Goal: Transaction & Acquisition: Book appointment/travel/reservation

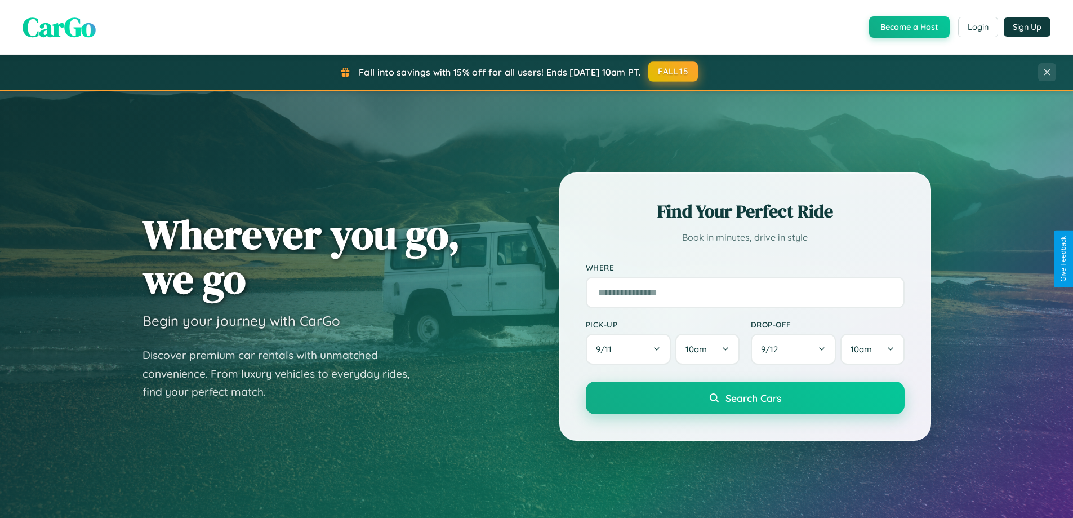
click at [674, 72] on button "FALL15" at bounding box center [673, 71] width 50 height 20
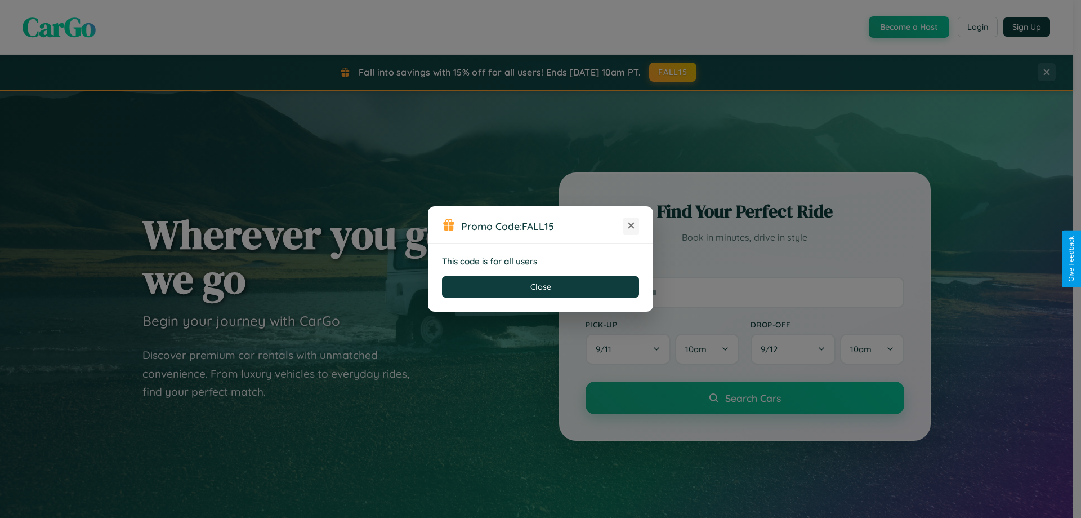
click at [631, 226] on icon at bounding box center [631, 225] width 11 height 11
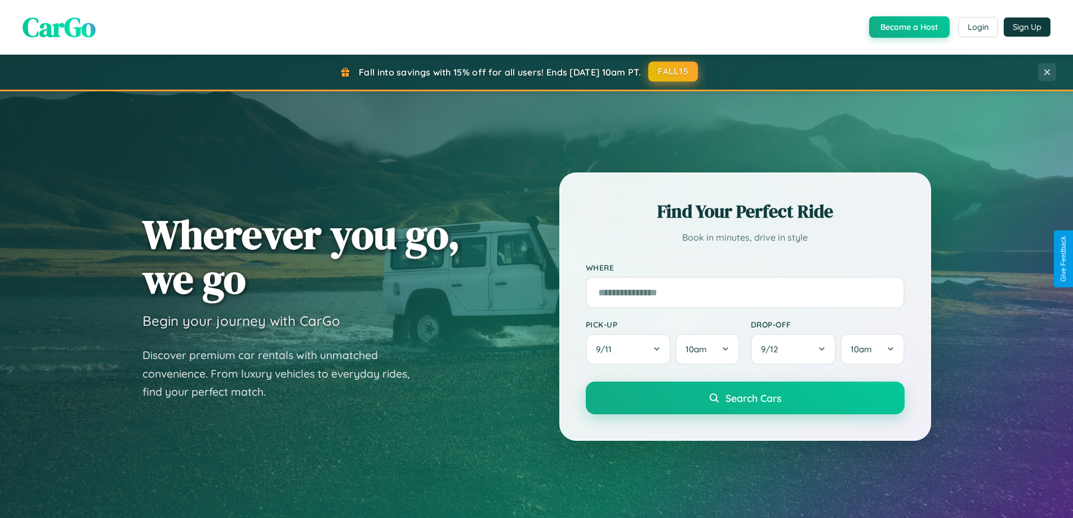
click at [674, 72] on button "FALL15" at bounding box center [673, 71] width 50 height 20
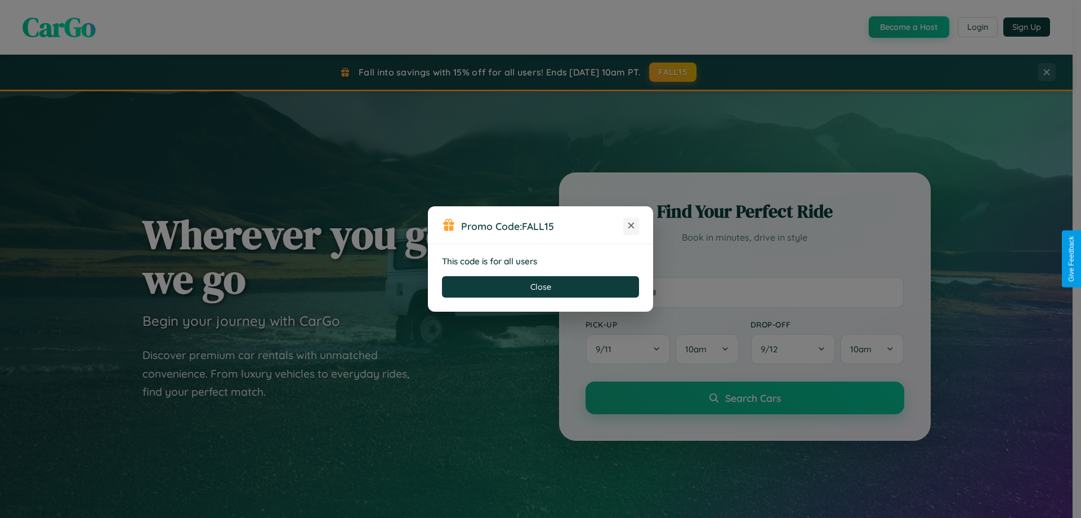
click at [631, 226] on icon at bounding box center [631, 225] width 11 height 11
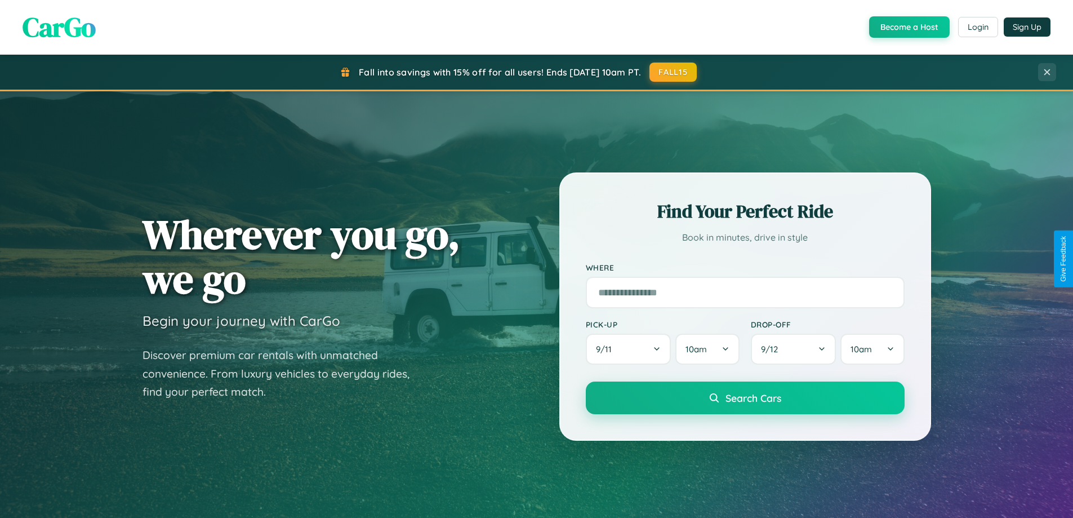
scroll to position [2167, 0]
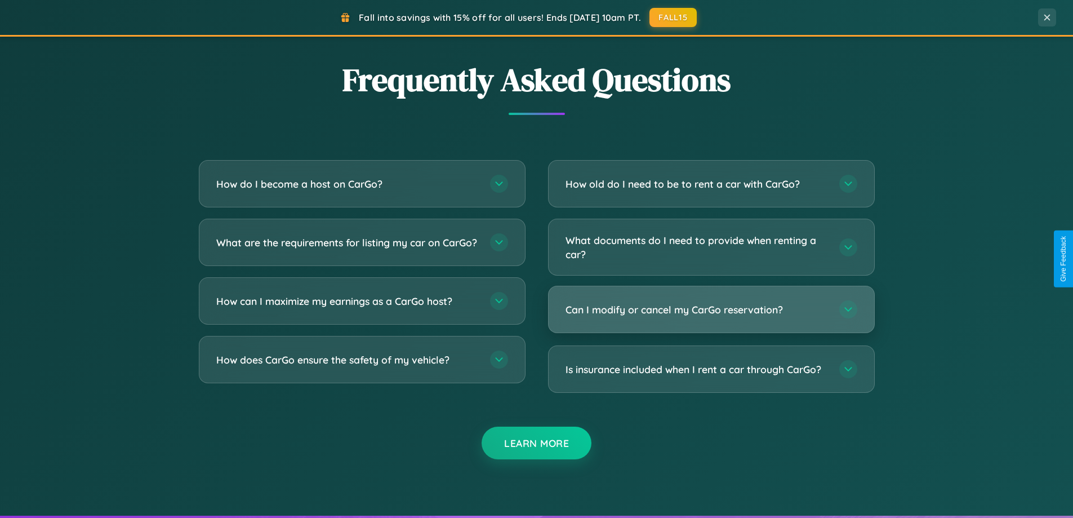
click at [711, 309] on h3 "Can I modify or cancel my CarGo reservation?" at bounding box center [696, 309] width 262 height 14
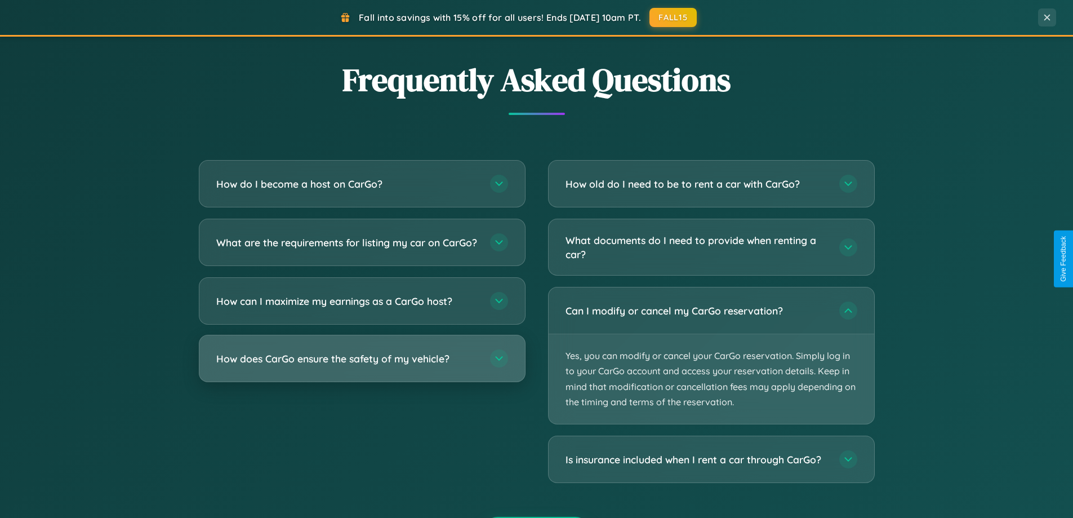
click at [362, 365] on h3 "How does CarGo ensure the safety of my vehicle?" at bounding box center [347, 358] width 262 height 14
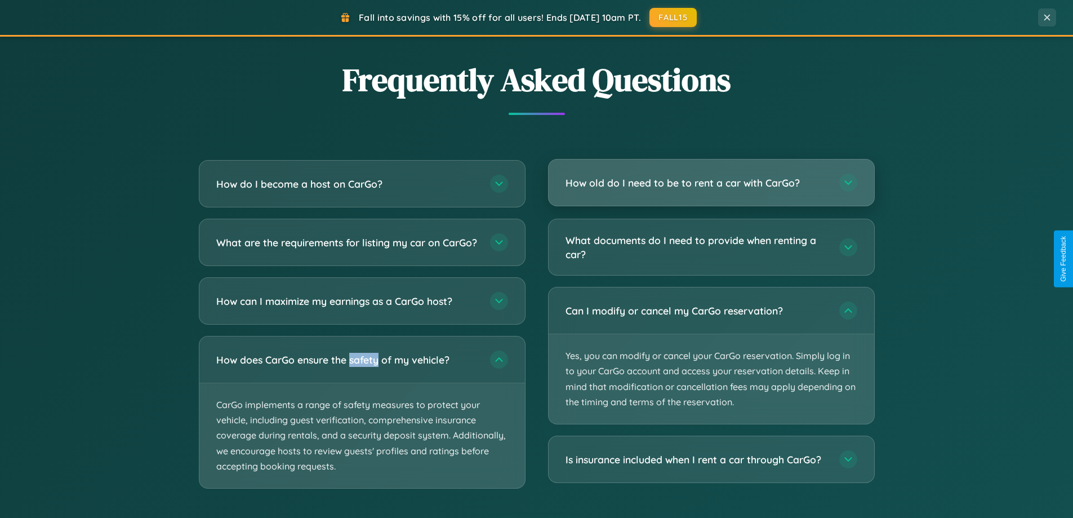
click at [711, 184] on h3 "How old do I need to be to rent a car with CarGo?" at bounding box center [696, 183] width 262 height 14
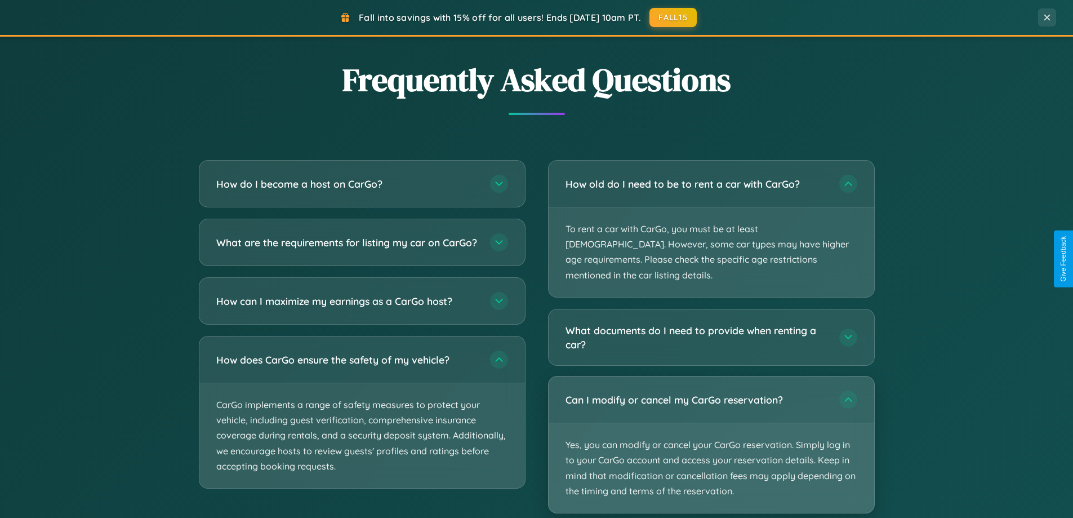
click at [711, 429] on p "Yes, you can modify or cancel your CarGo reservation. Simply log in to your Car…" at bounding box center [711, 468] width 325 height 90
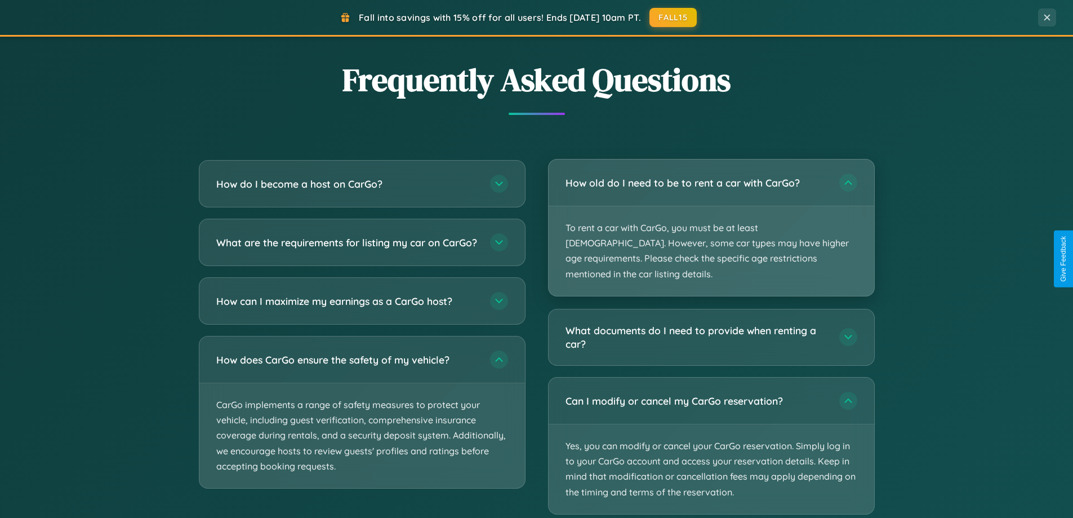
click at [711, 221] on p "To rent a car with CarGo, you must be at least [DEMOGRAPHIC_DATA]. However, som…" at bounding box center [711, 251] width 325 height 90
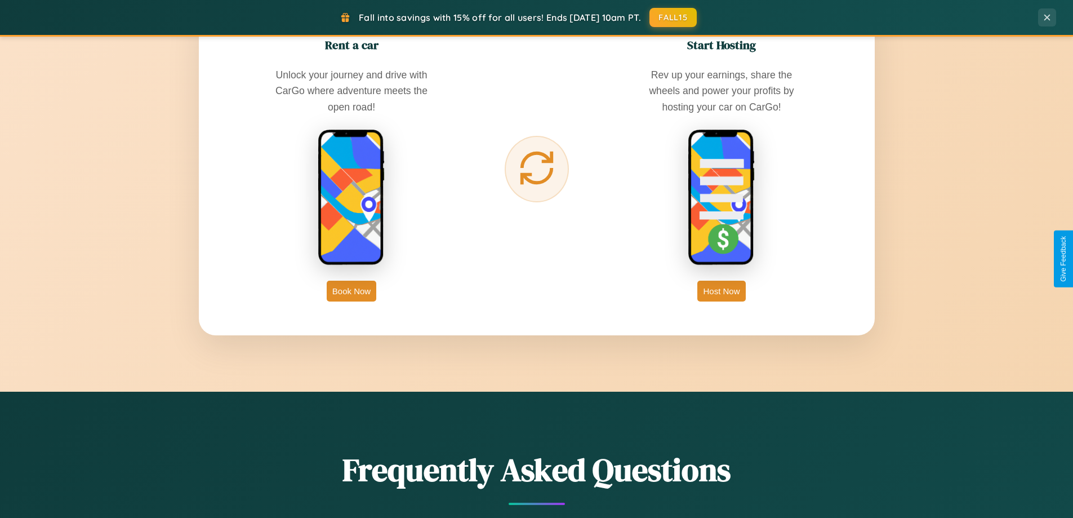
scroll to position [485, 0]
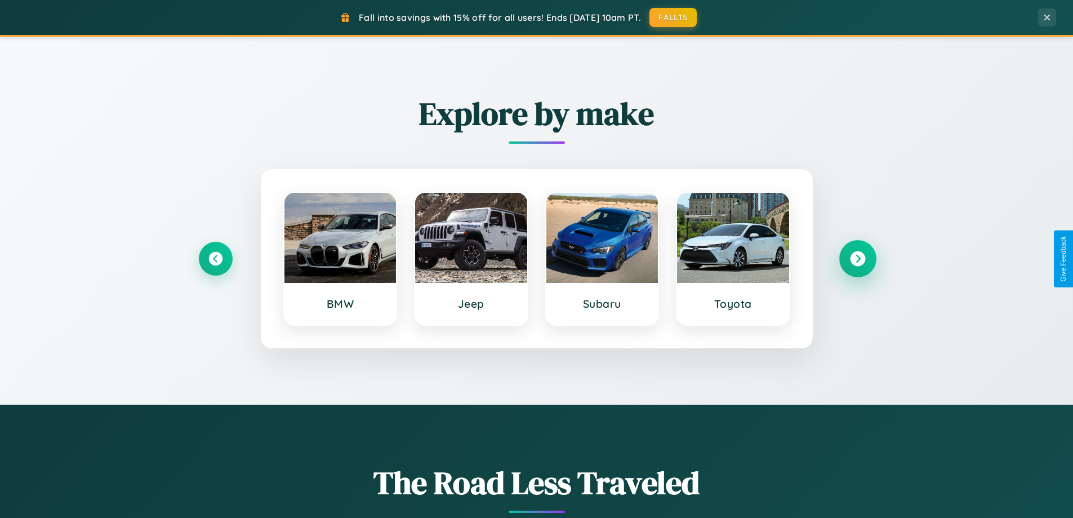
click at [857, 258] on icon at bounding box center [857, 258] width 15 height 15
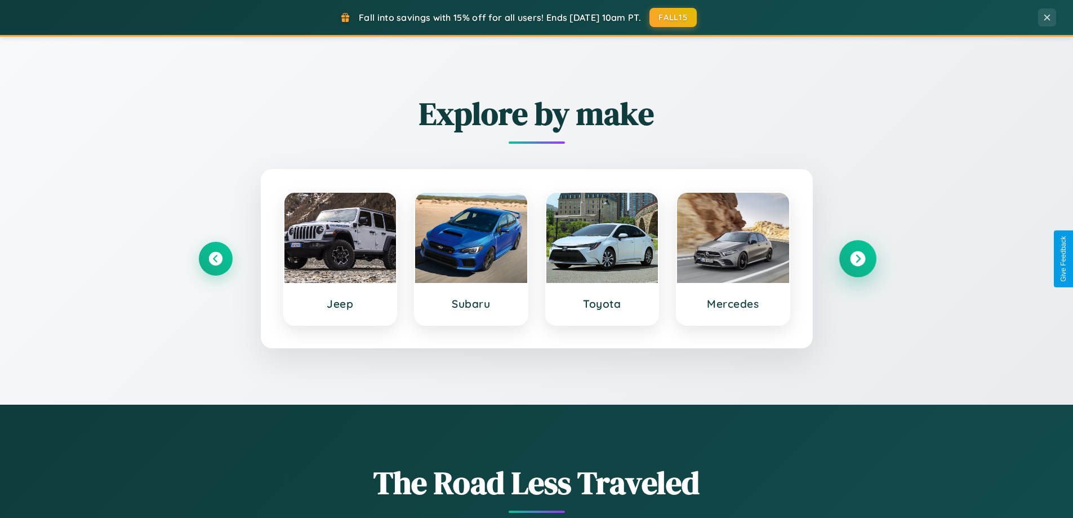
click at [857, 258] on icon at bounding box center [857, 258] width 15 height 15
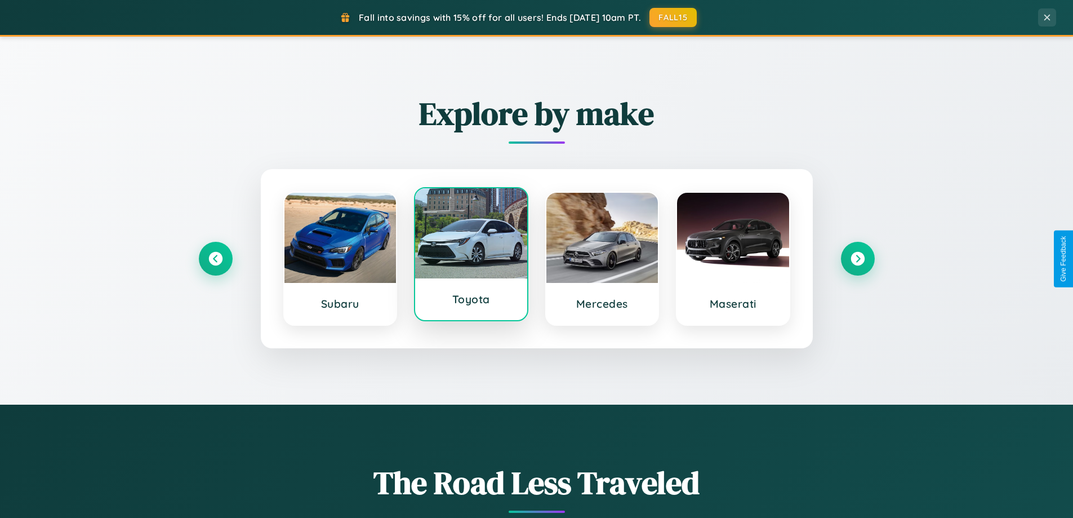
click at [471, 255] on div at bounding box center [471, 233] width 112 height 90
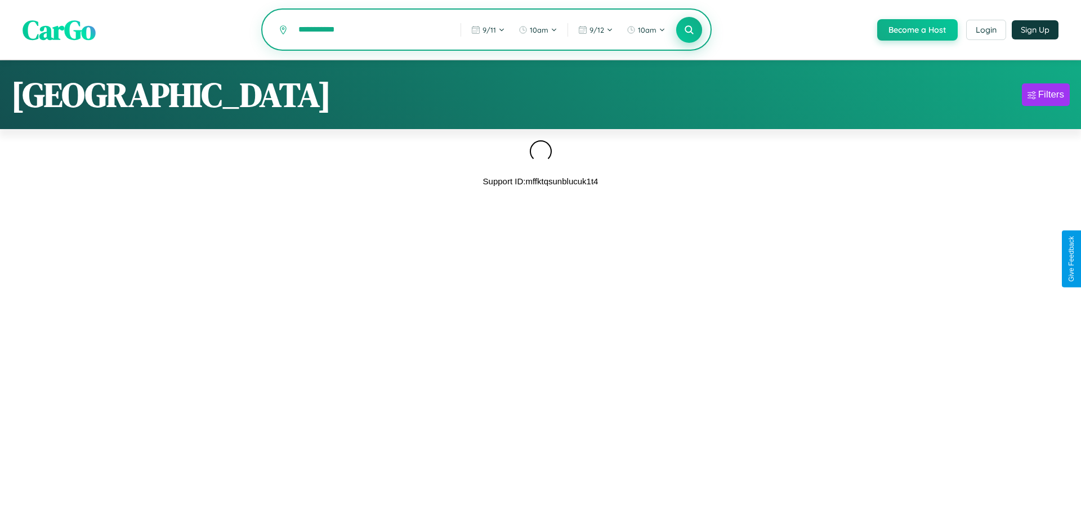
type input "**********"
click at [688, 30] on icon at bounding box center [689, 29] width 11 height 11
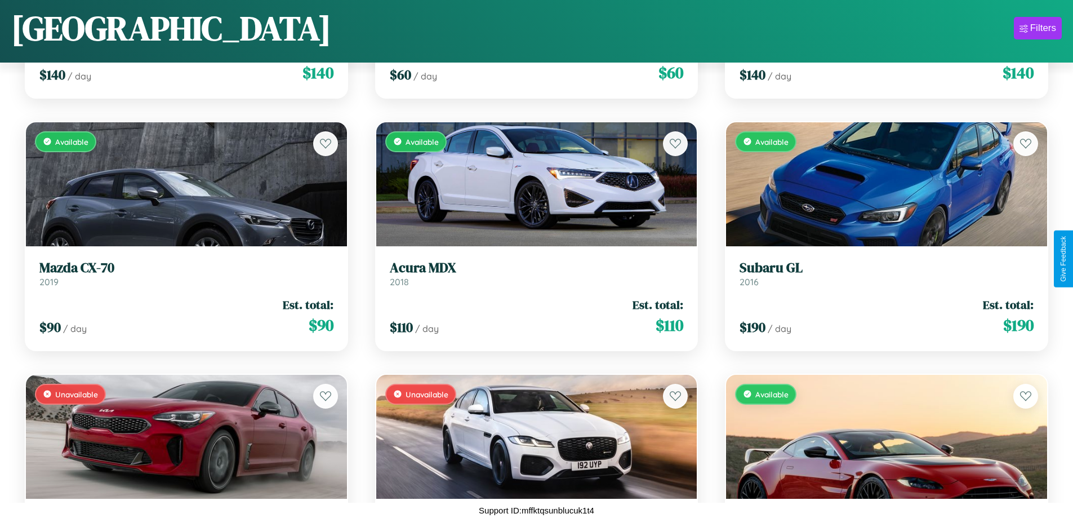
scroll to position [2932, 0]
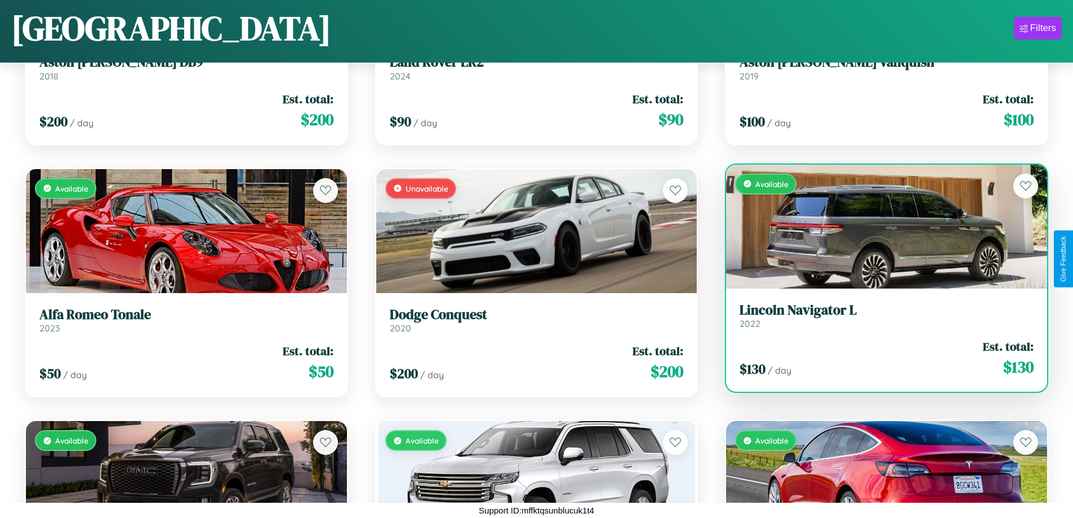
click at [879, 318] on link "Lincoln Navigator L 2022" at bounding box center [886, 316] width 294 height 28
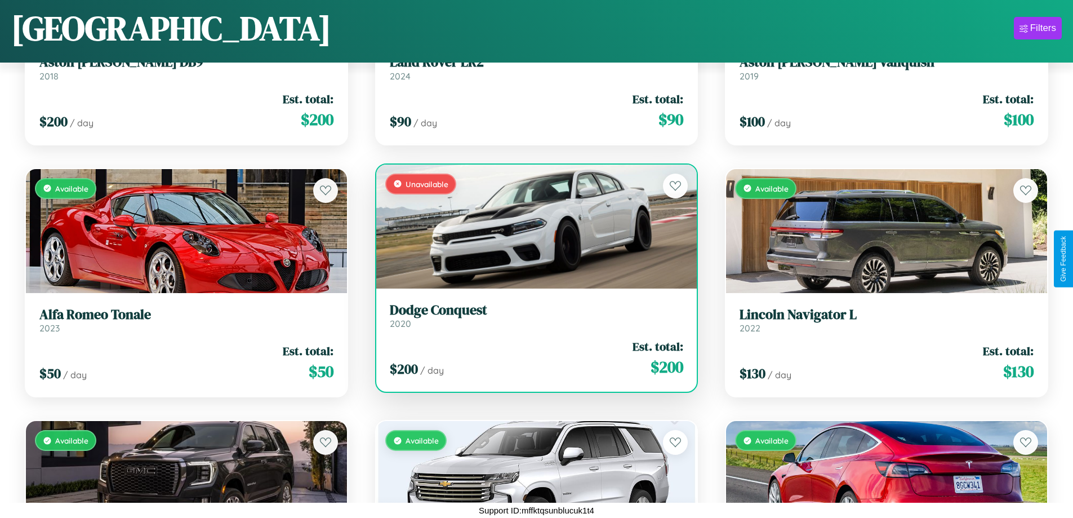
scroll to position [7219, 0]
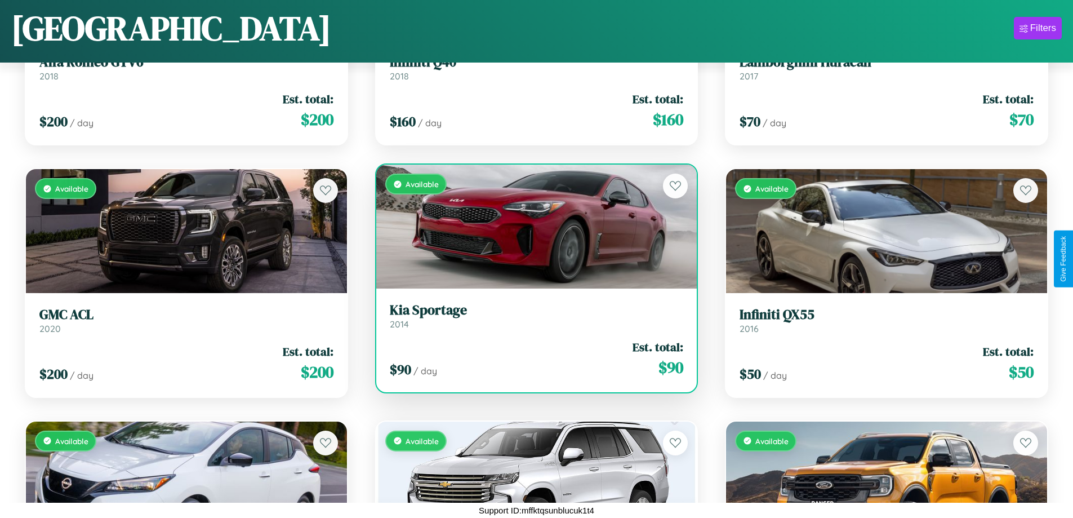
click at [532, 315] on h3 "Kia Sportage" at bounding box center [537, 310] width 294 height 16
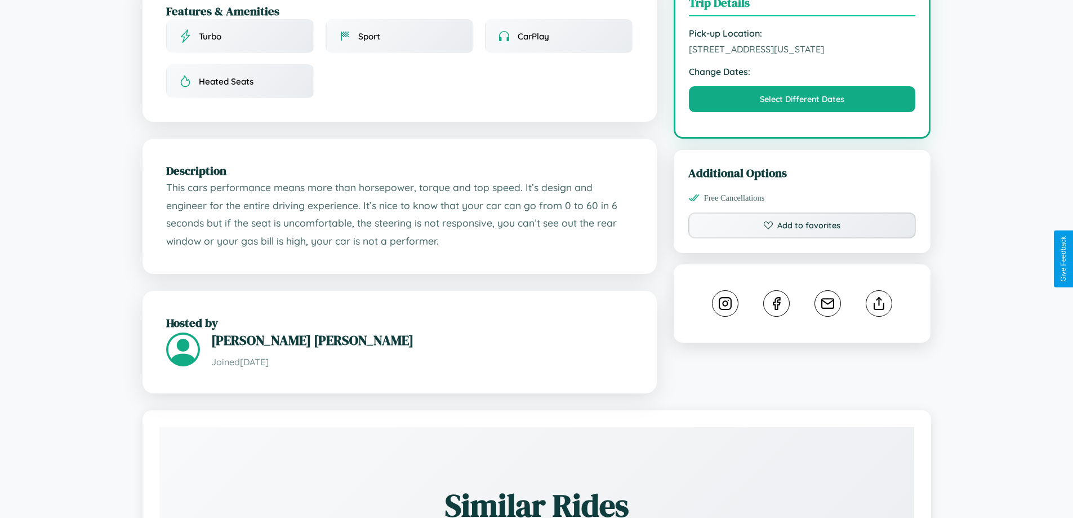
scroll to position [381, 0]
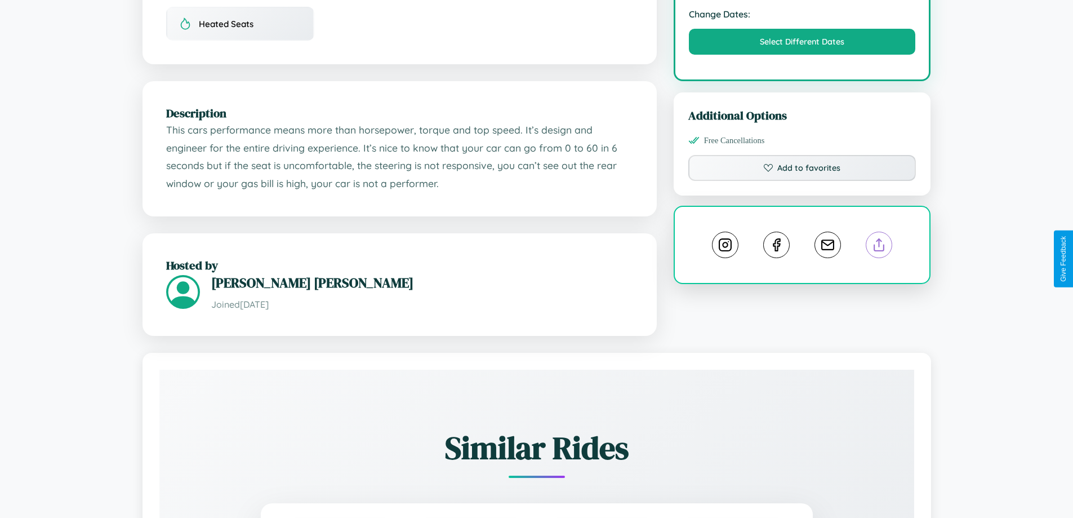
click at [879, 247] on line at bounding box center [879, 243] width 0 height 8
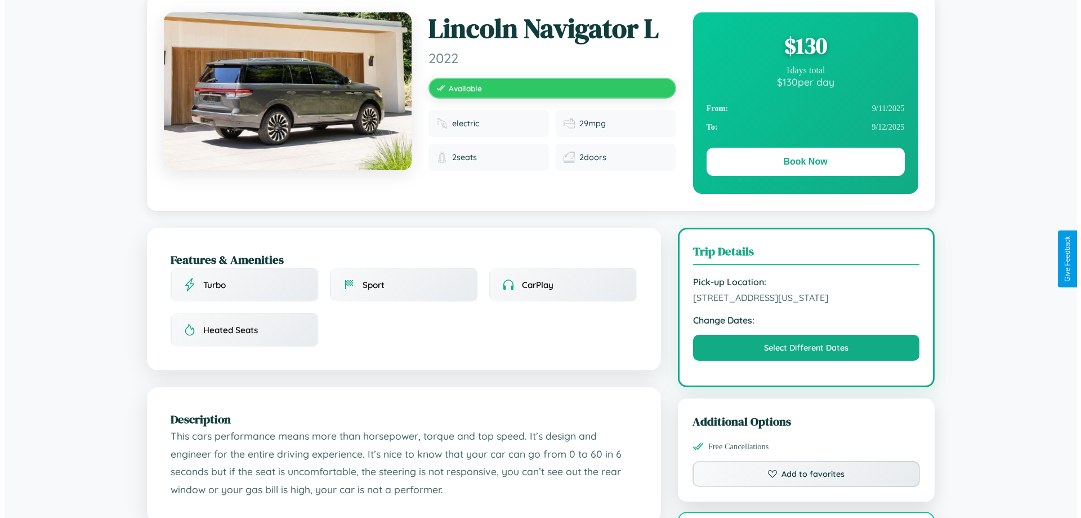
scroll to position [0, 0]
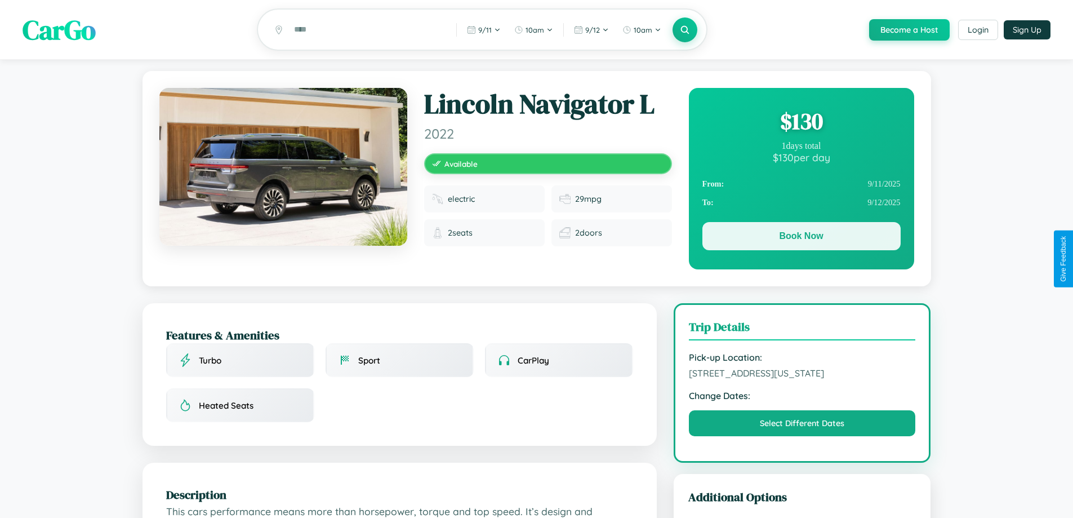
click at [801, 238] on button "Book Now" at bounding box center [801, 236] width 198 height 28
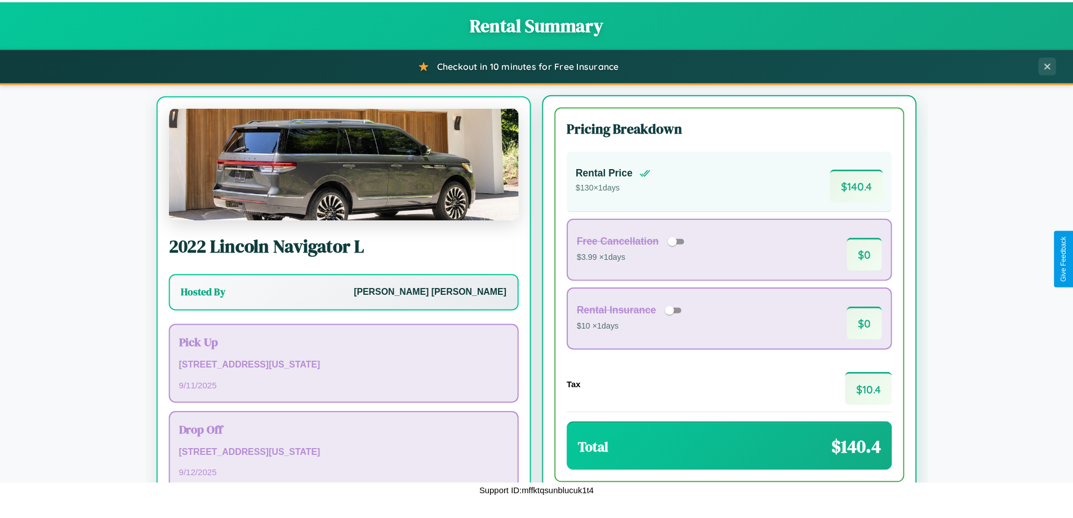
scroll to position [52, 0]
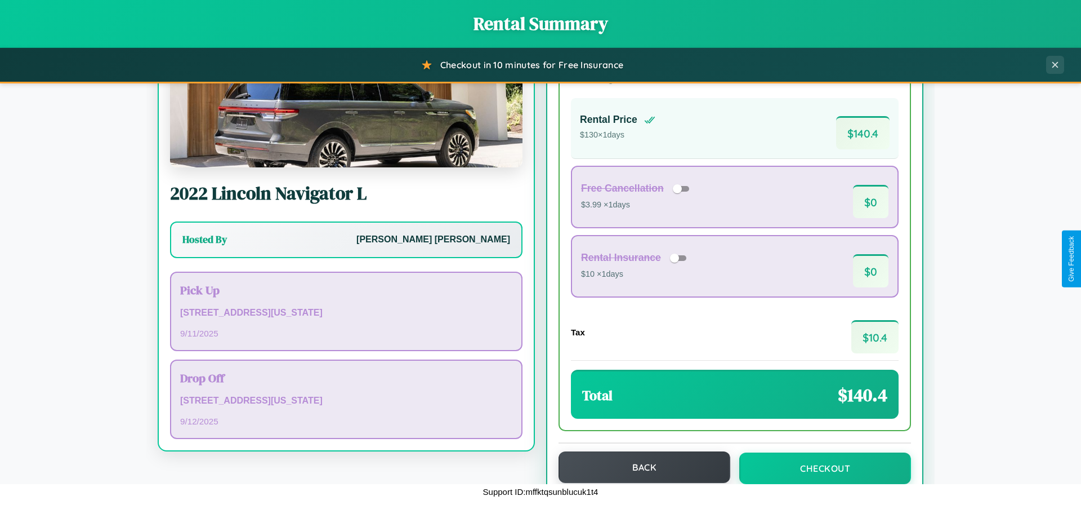
click at [639, 467] on button "Back" at bounding box center [645, 467] width 172 height 32
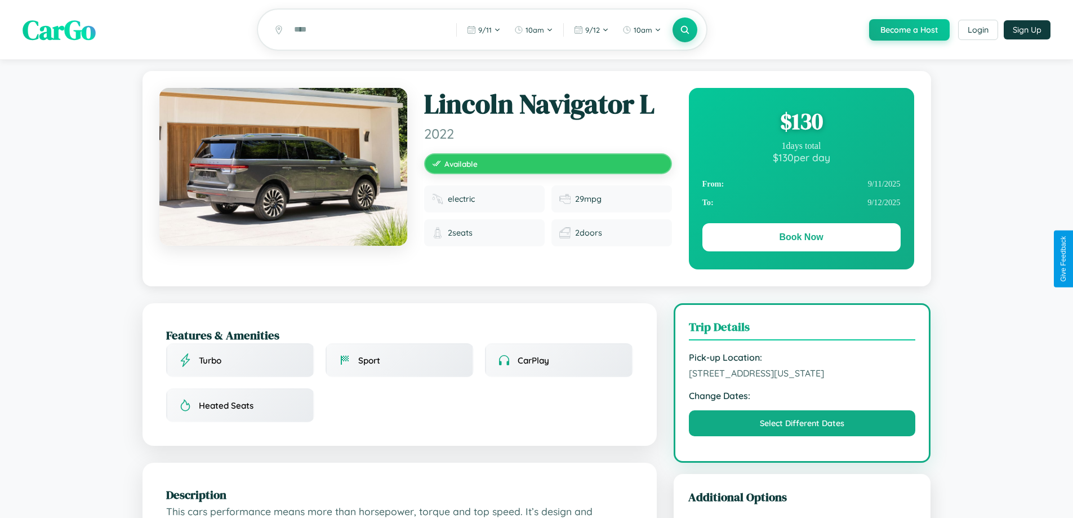
scroll to position [136, 0]
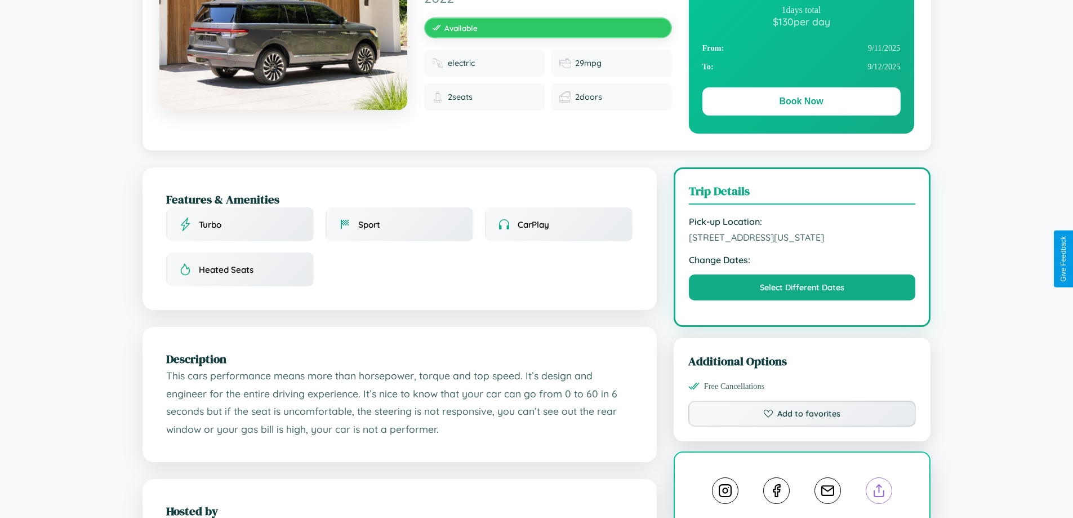
click at [879, 492] on line at bounding box center [879, 488] width 0 height 8
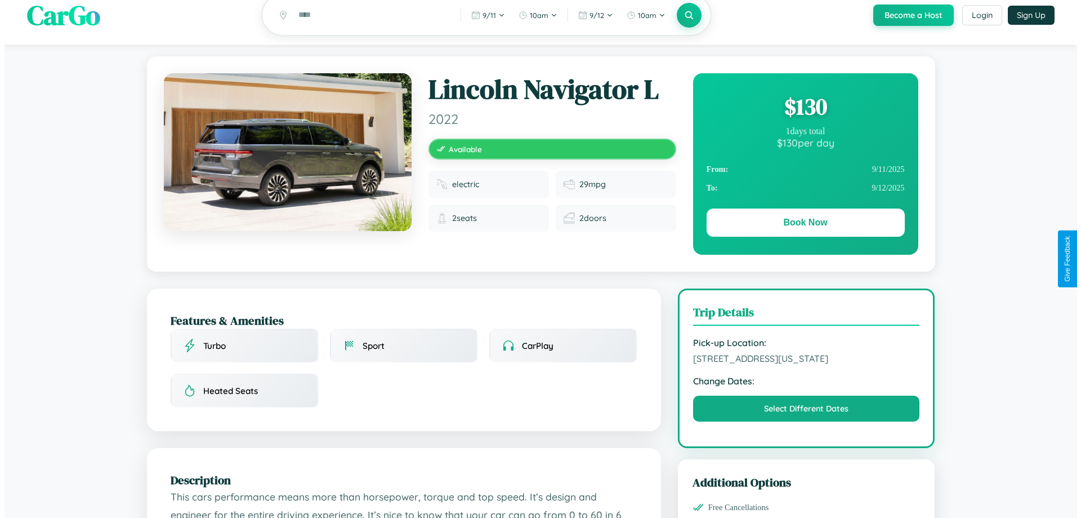
scroll to position [0, 0]
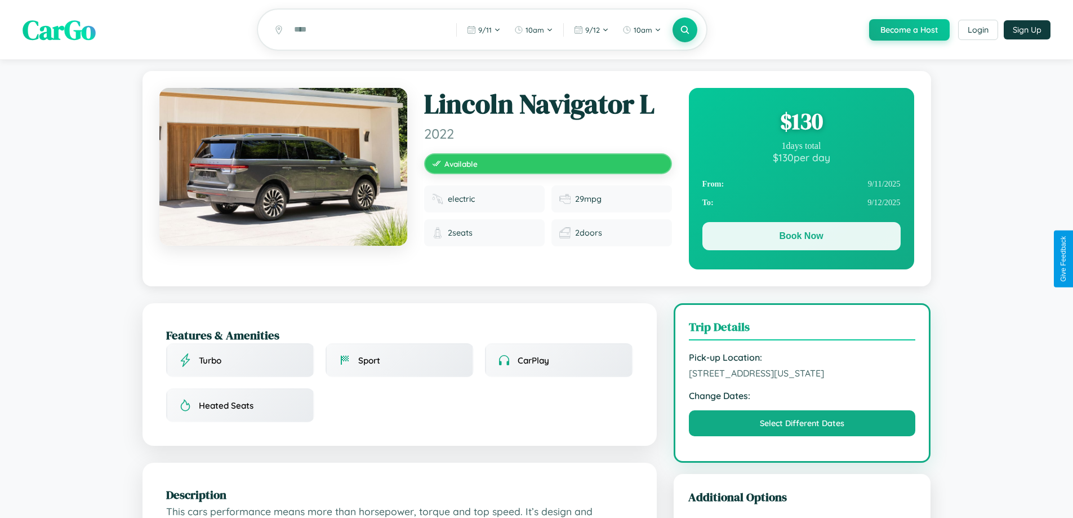
click at [801, 238] on button "Book Now" at bounding box center [801, 236] width 198 height 28
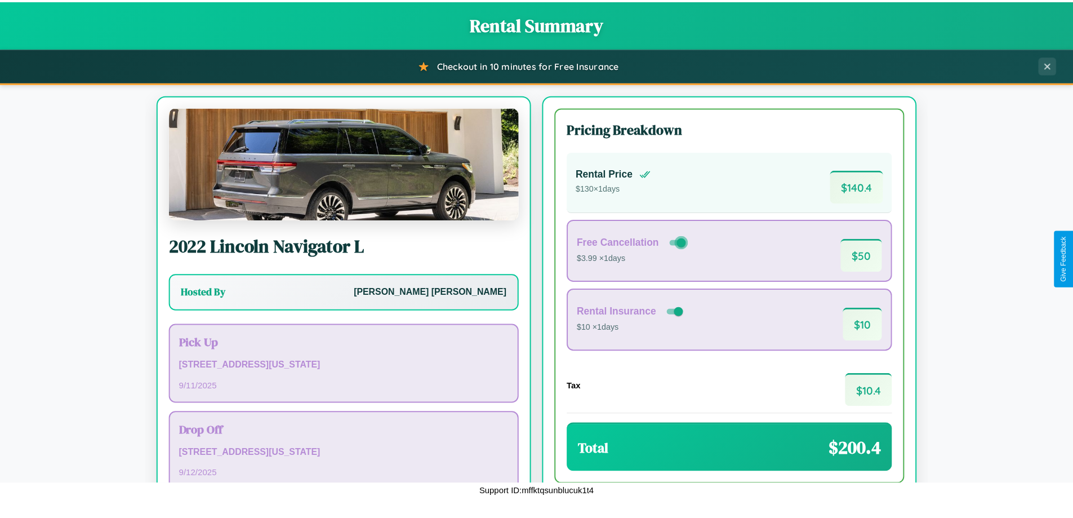
scroll to position [77, 0]
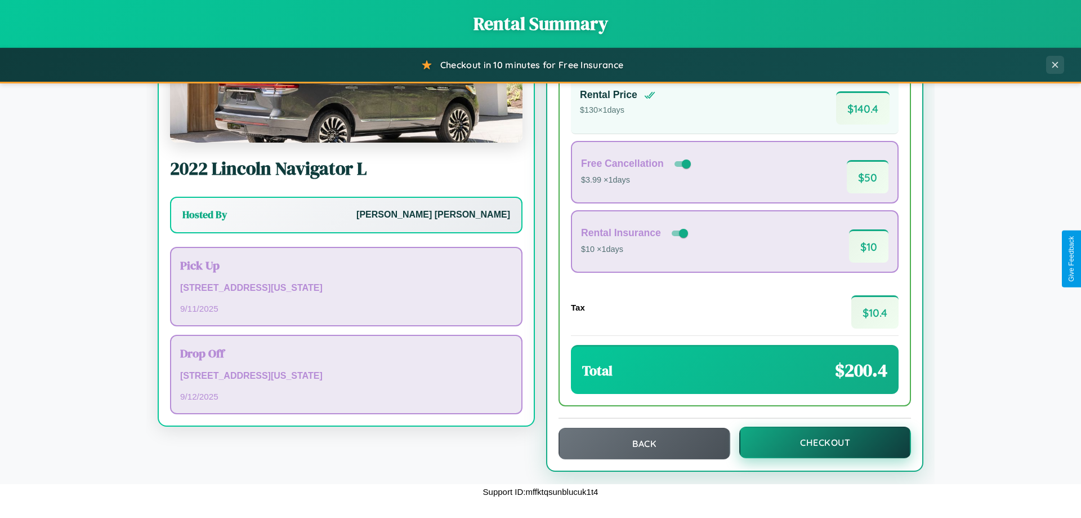
click at [818, 442] on button "Checkout" at bounding box center [825, 442] width 172 height 32
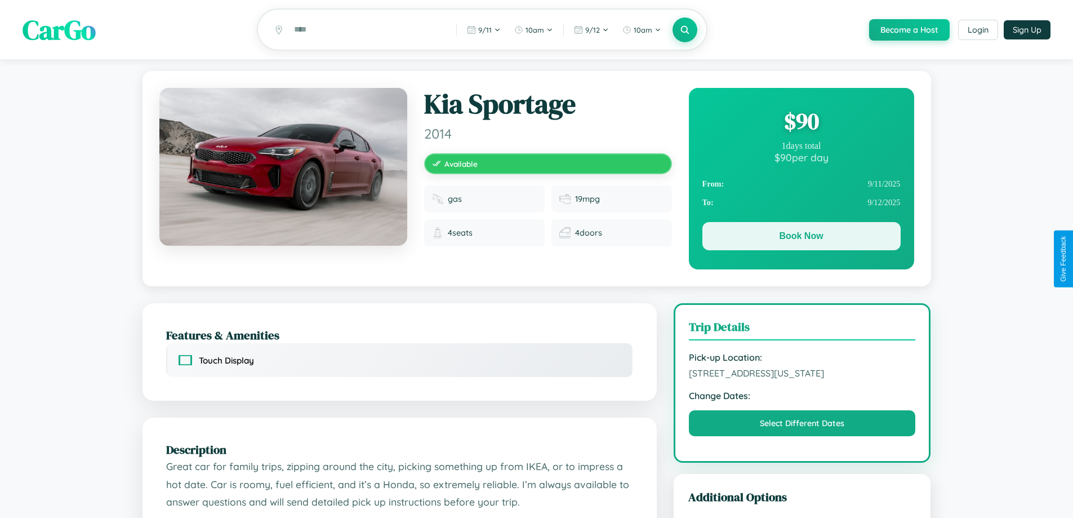
click at [801, 238] on button "Book Now" at bounding box center [801, 236] width 198 height 28
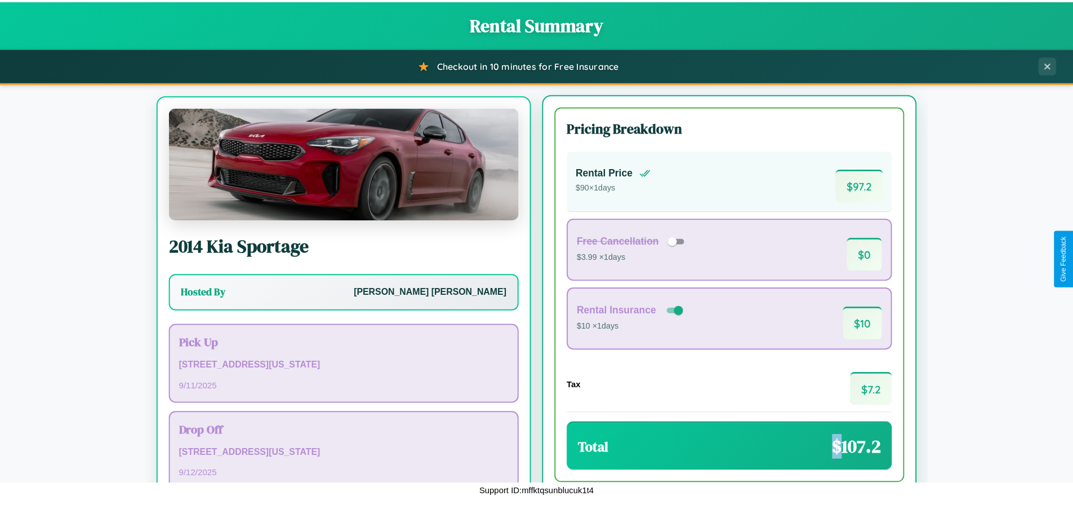
scroll to position [52, 0]
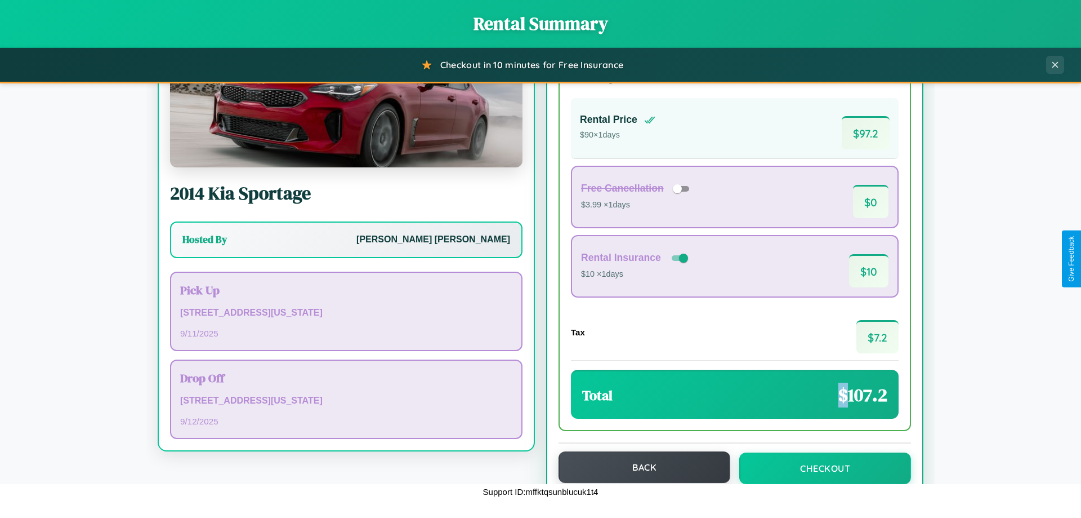
click at [639, 467] on button "Back" at bounding box center [645, 467] width 172 height 32
